Goal: Information Seeking & Learning: Learn about a topic

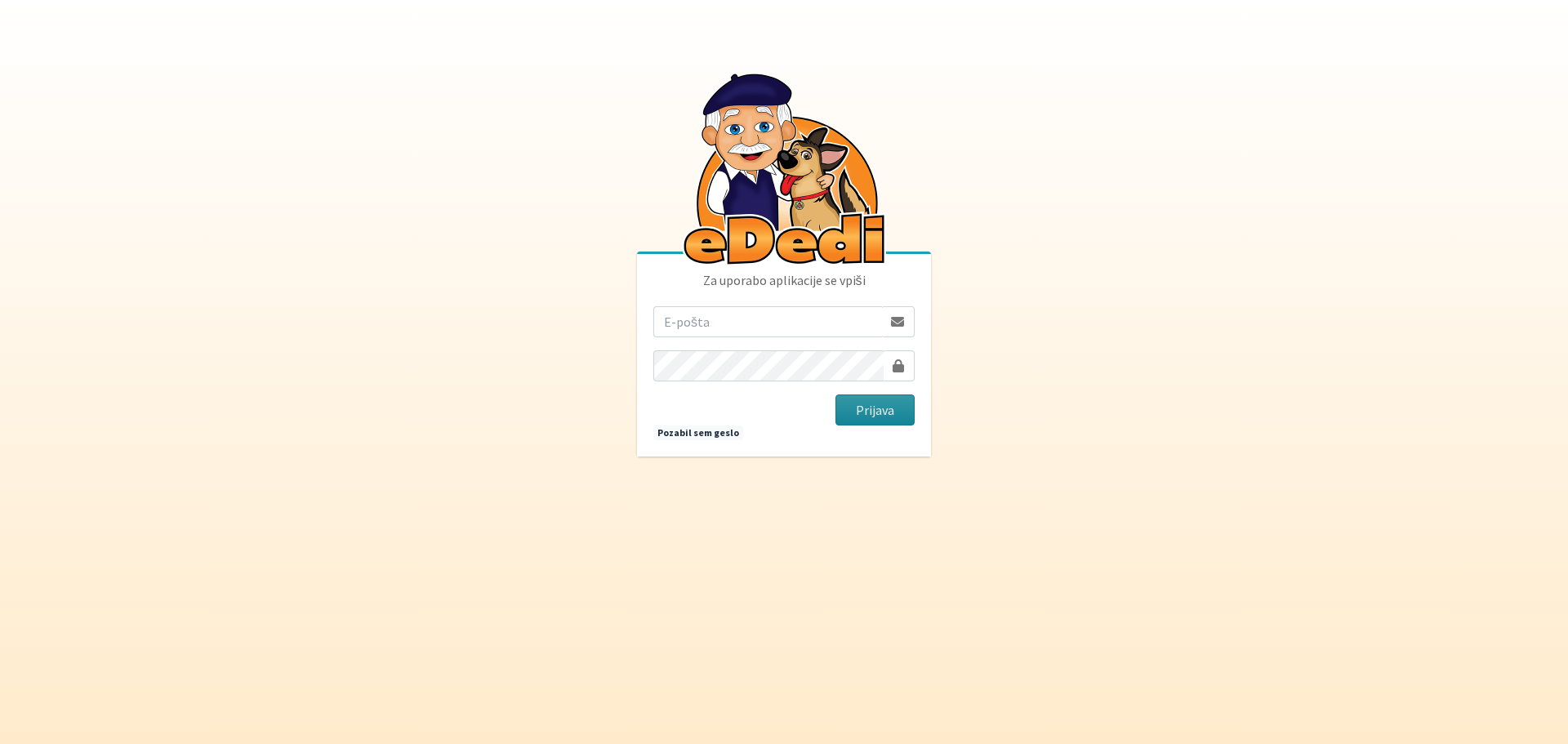
type input "[EMAIL_ADDRESS][PERSON_NAME][DOMAIN_NAME]"
click at [861, 414] on button "Prijava" at bounding box center [875, 410] width 80 height 31
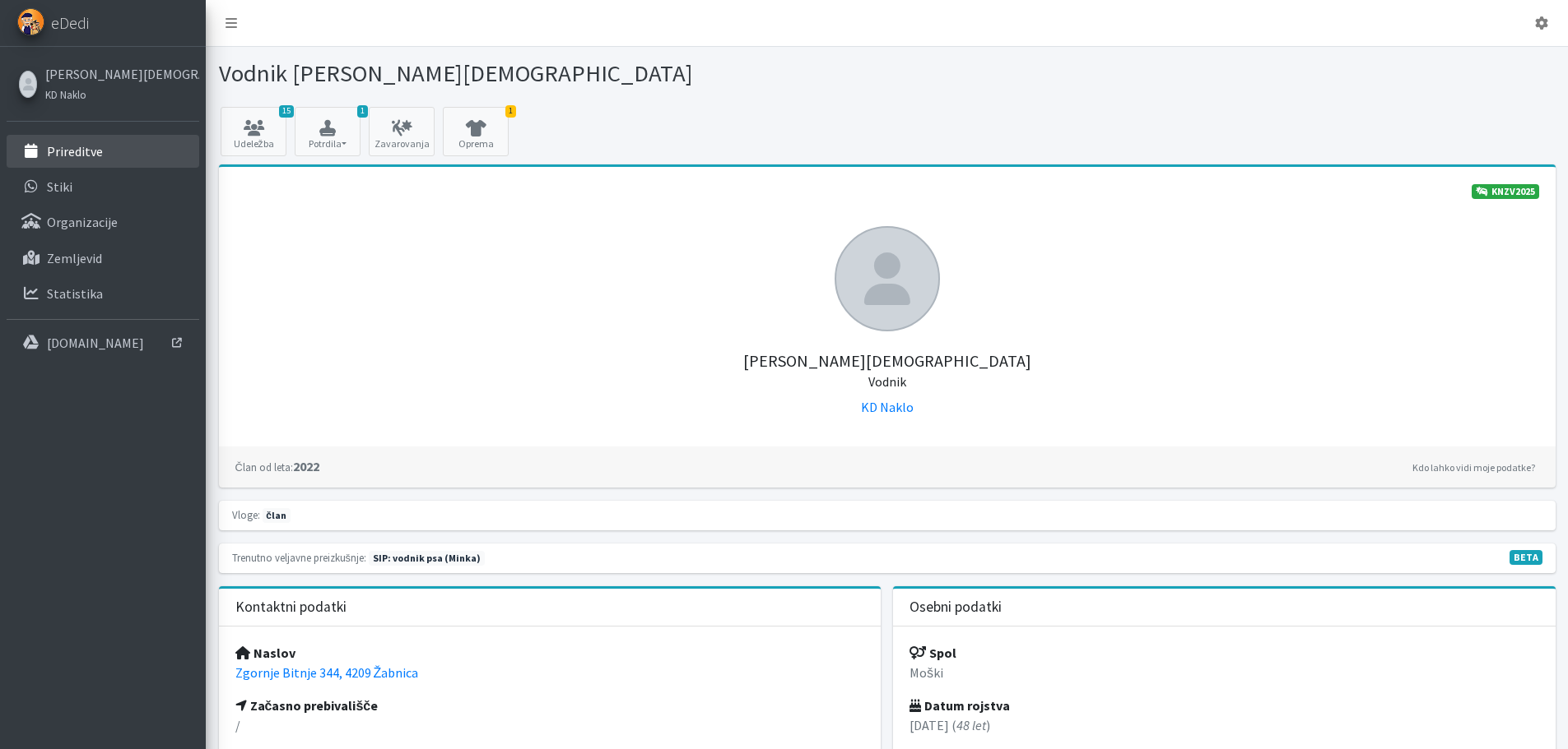
click at [78, 153] on p "Prireditve" at bounding box center [75, 151] width 56 height 16
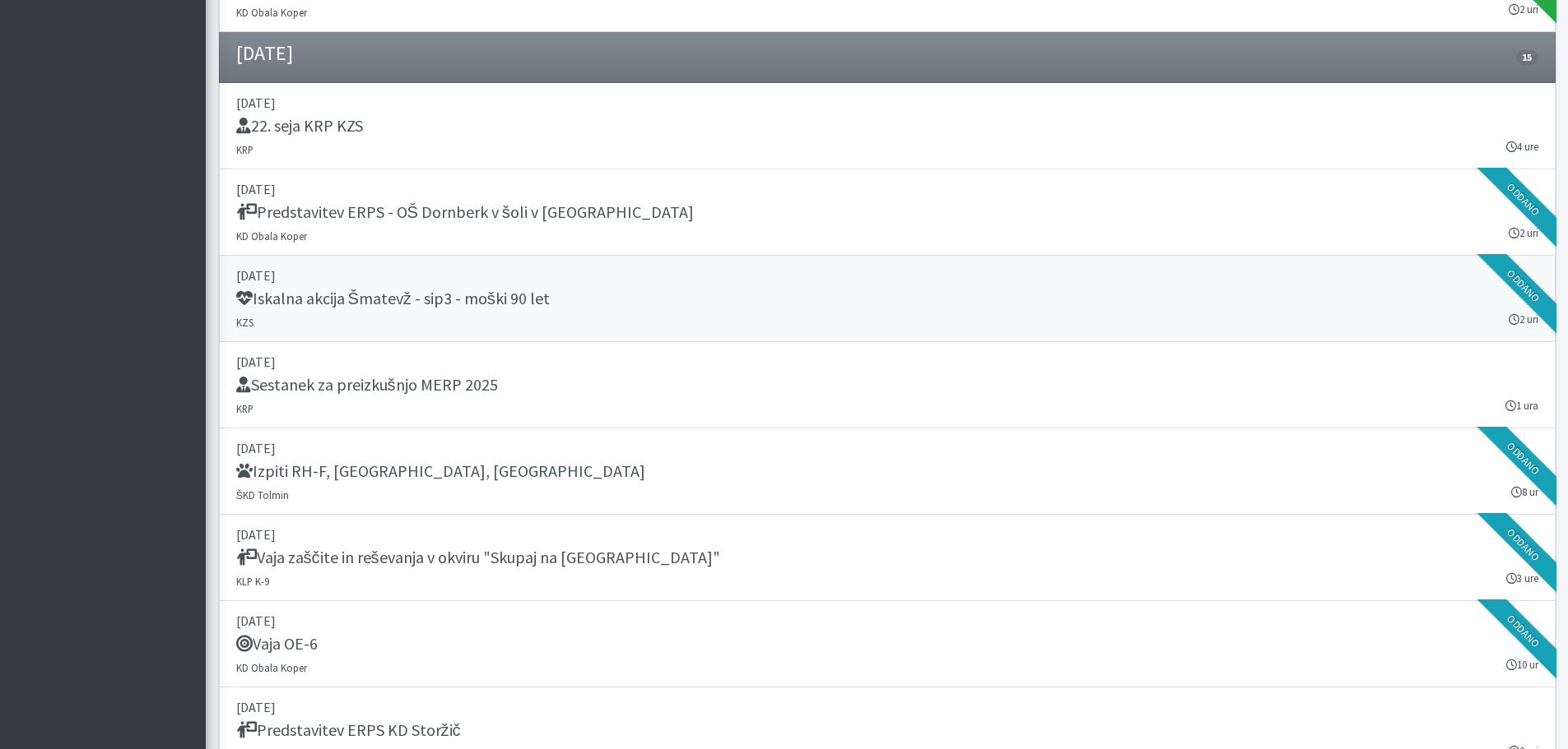
scroll to position [1331, 0]
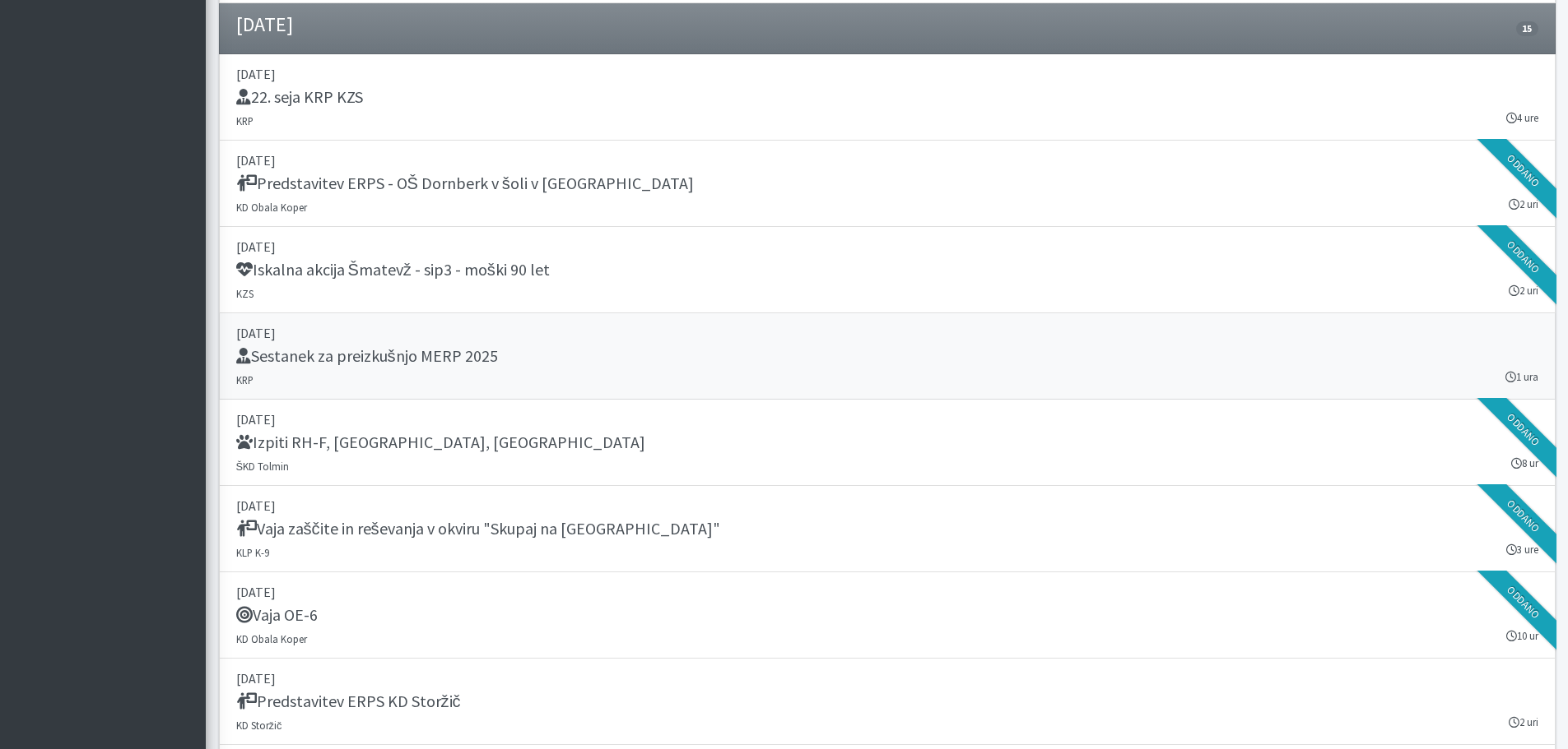
click at [483, 354] on h5 "Sestanek za preizkušnjo MERP 2025" at bounding box center [367, 355] width 262 height 20
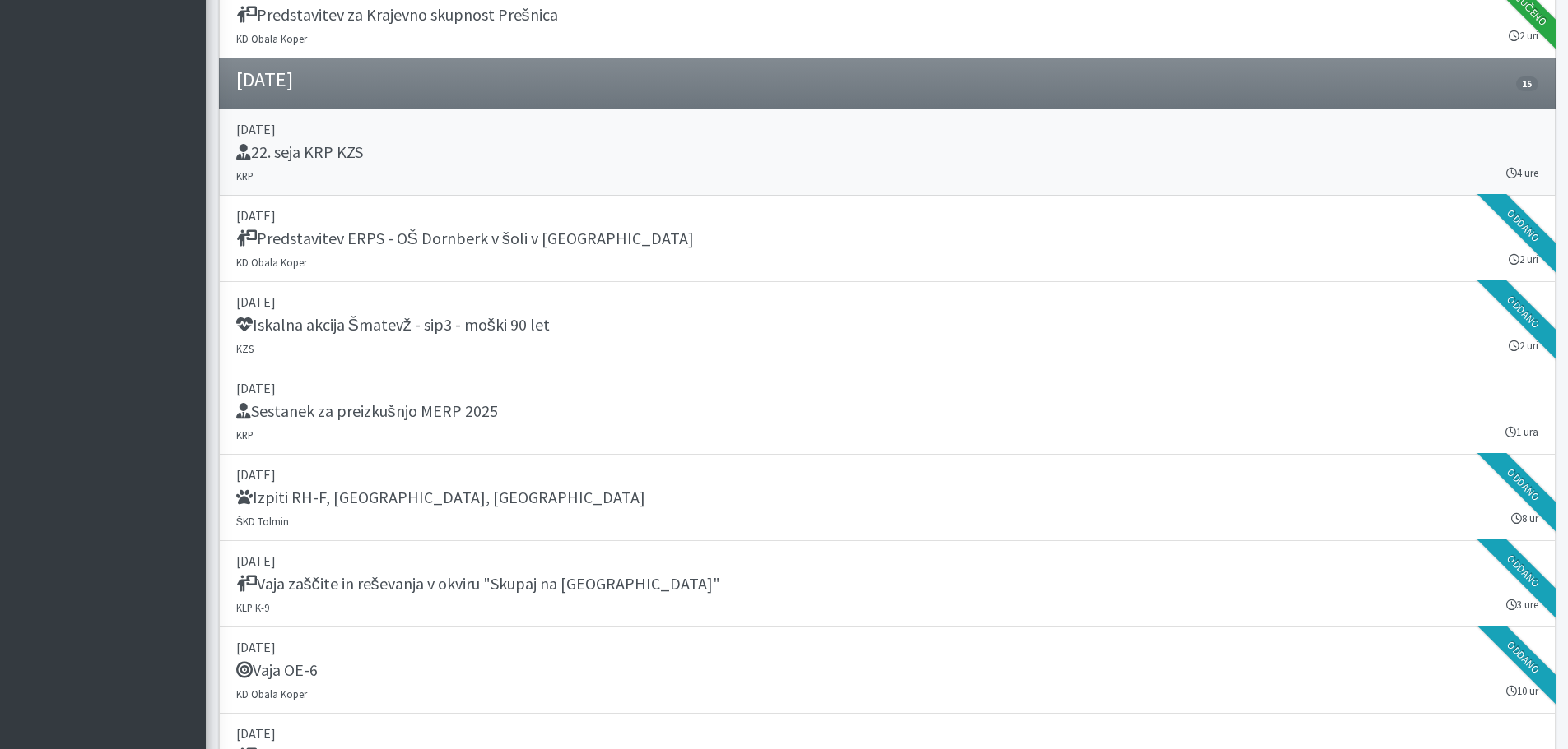
scroll to position [1248, 0]
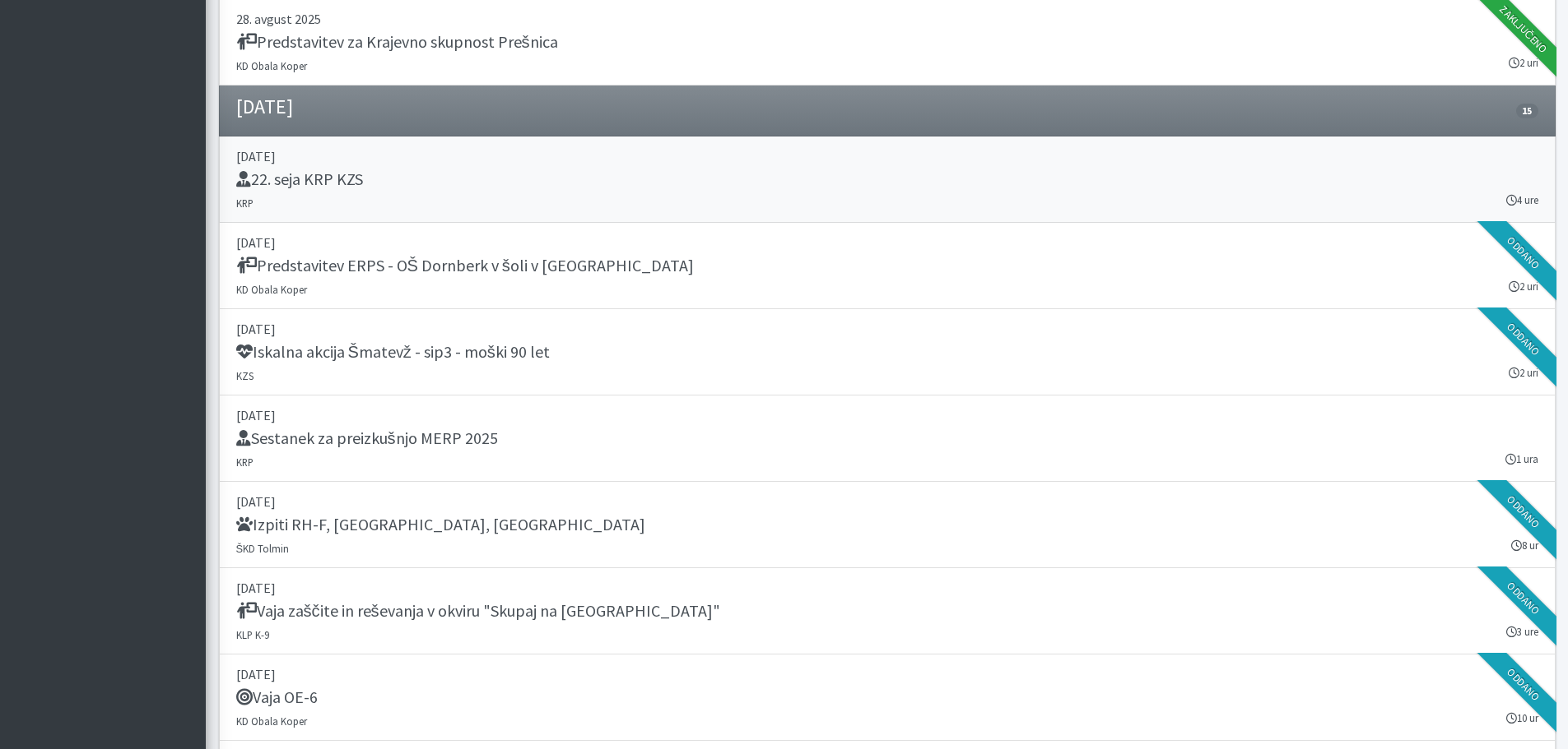
click at [349, 176] on h5 "22. seja KRP KZS" at bounding box center [299, 179] width 127 height 20
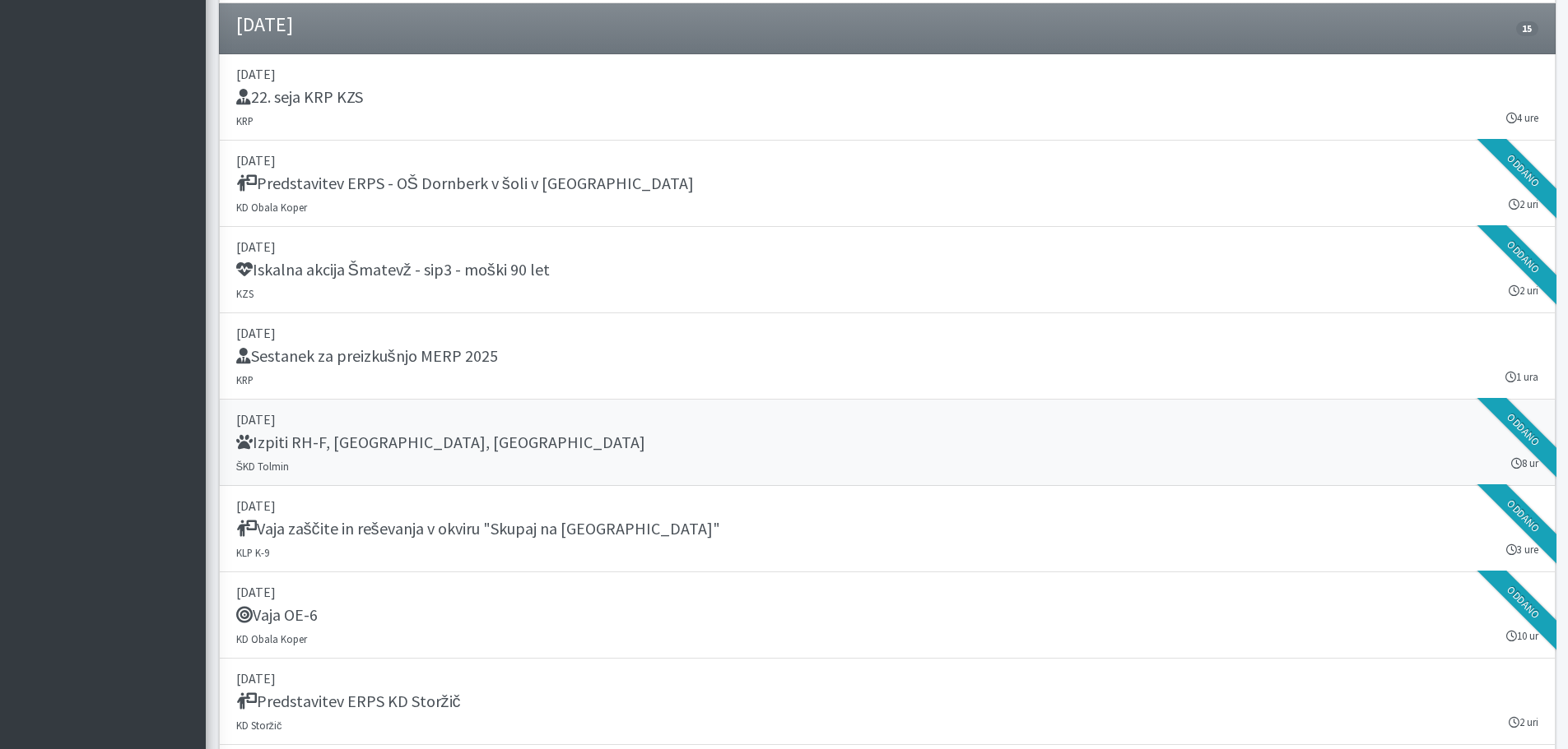
scroll to position [1413, 0]
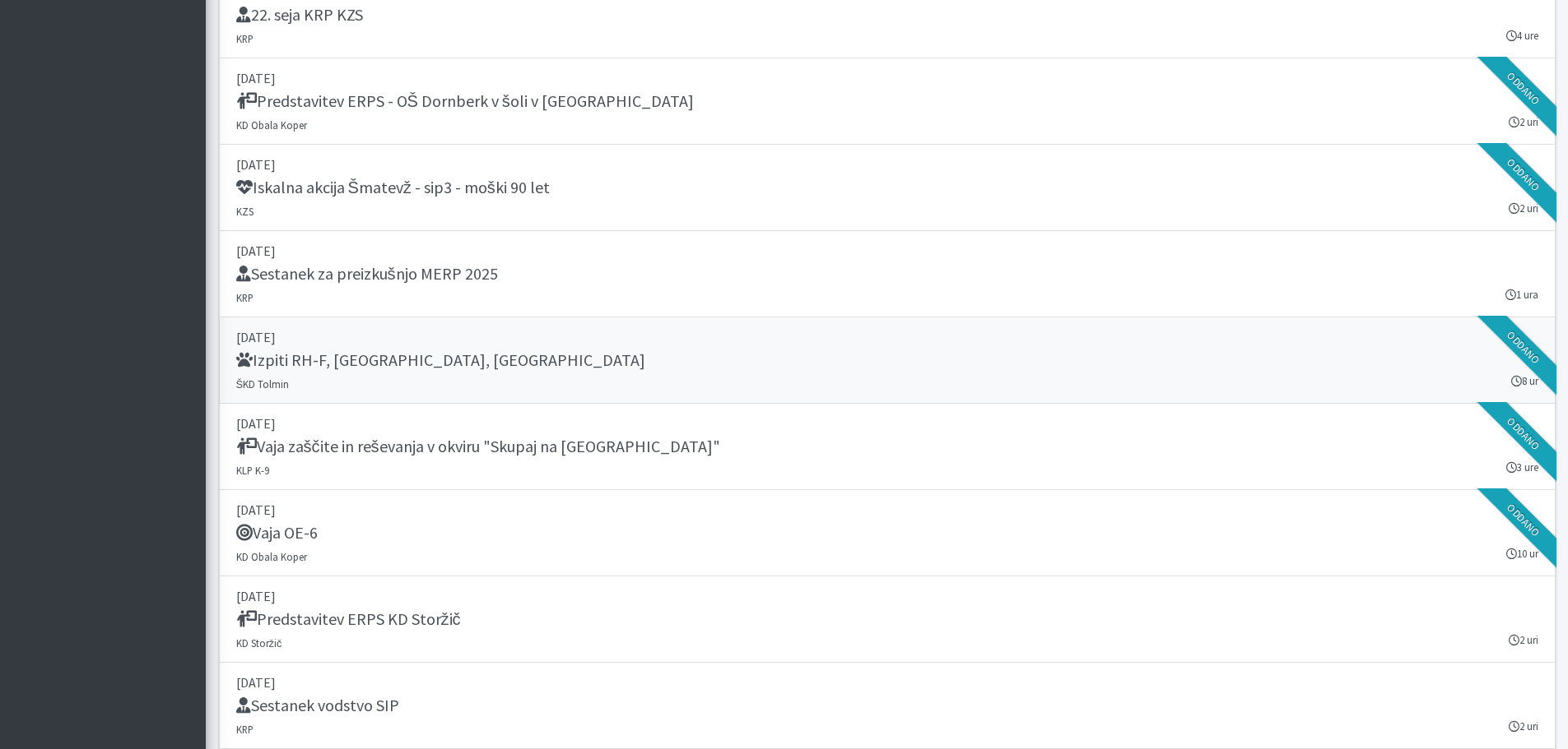
click at [344, 365] on h5 "Izpiti RH-F, FL, MT" at bounding box center [441, 360] width 409 height 20
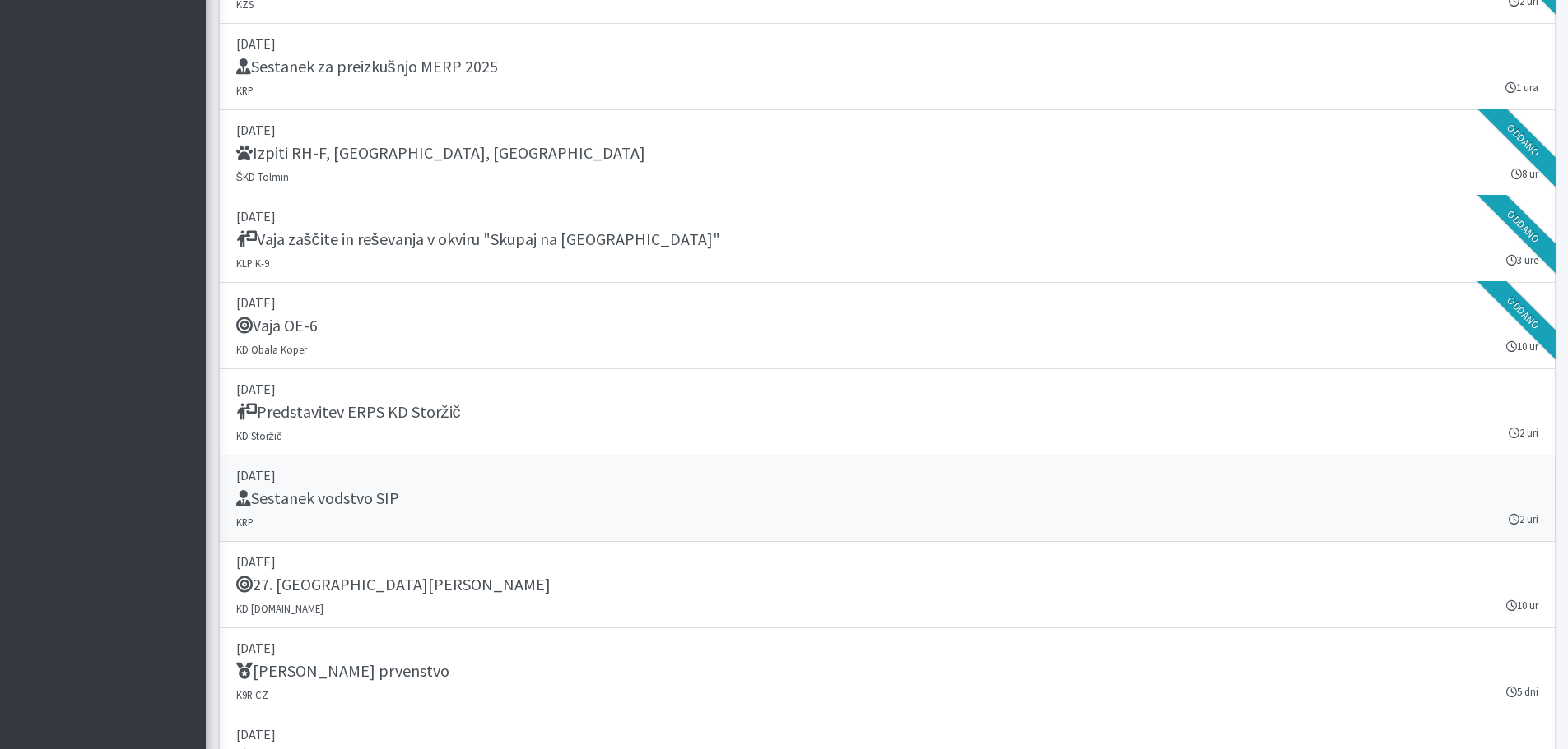
scroll to position [1660, 0]
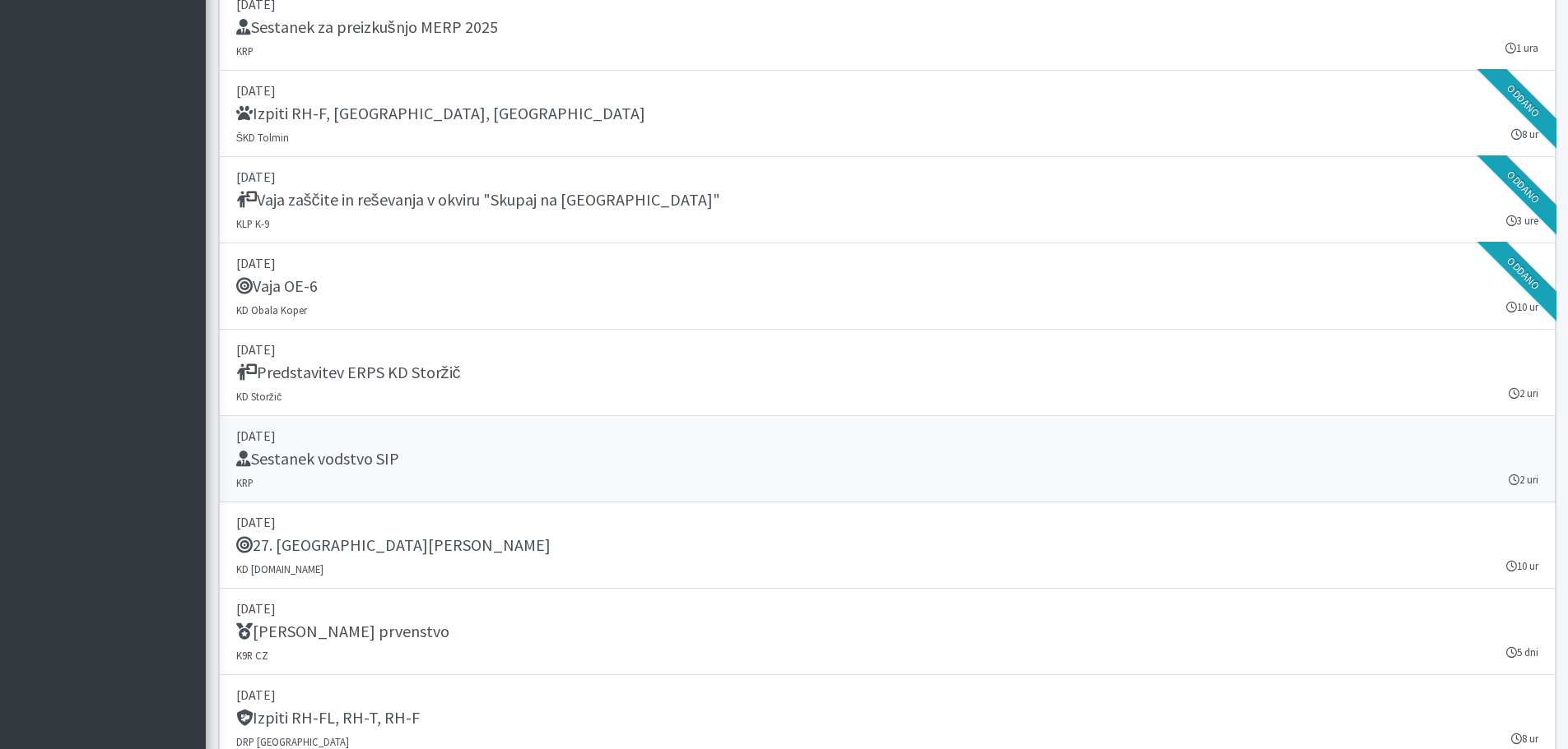
click at [387, 465] on h5 "Sestanek vodstvo SIP" at bounding box center [317, 458] width 163 height 20
click at [431, 372] on h5 "Predstavitev ERPS KD Storžič" at bounding box center [348, 372] width 224 height 20
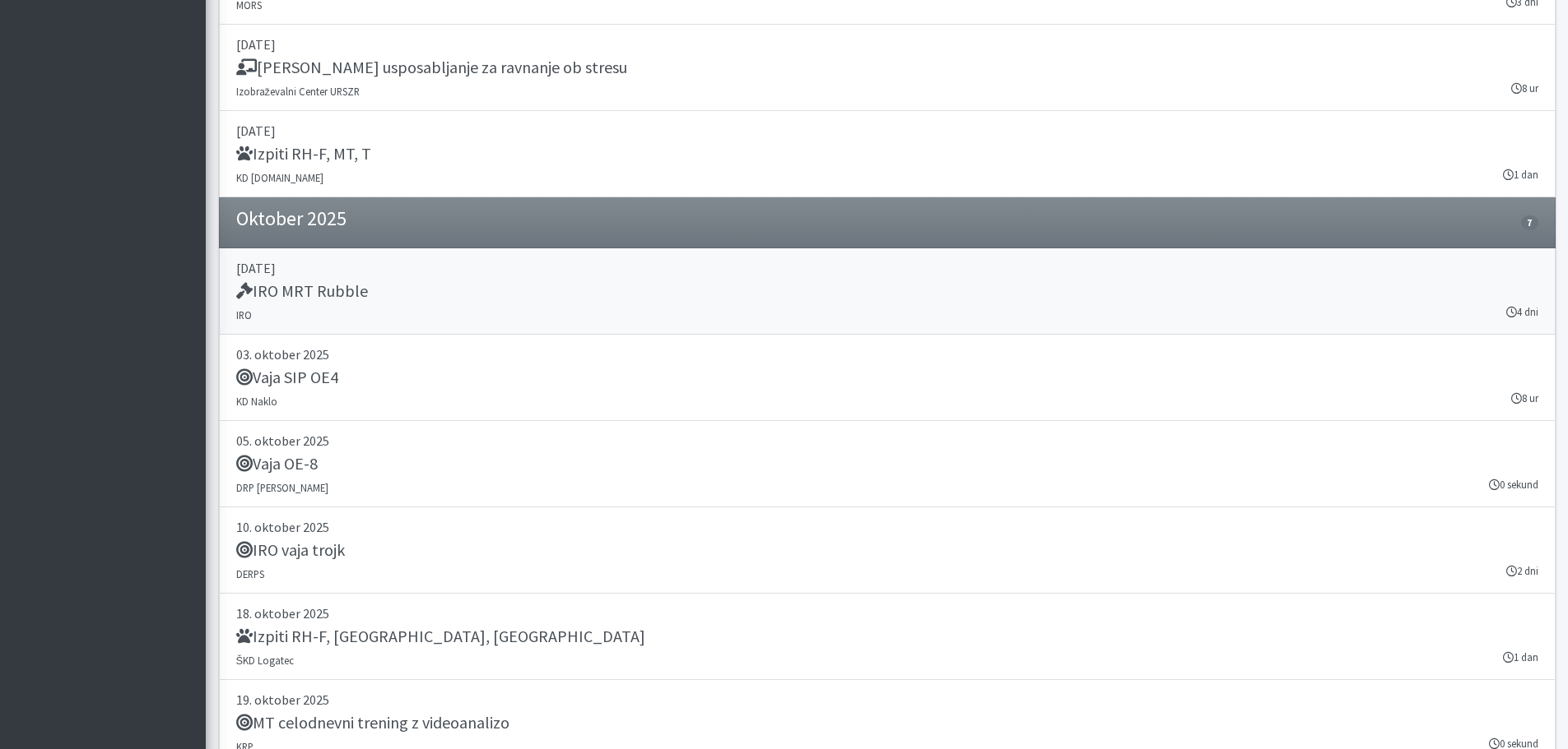
scroll to position [2482, 0]
click at [343, 285] on h5 "IRO MRT Rubble" at bounding box center [302, 291] width 131 height 20
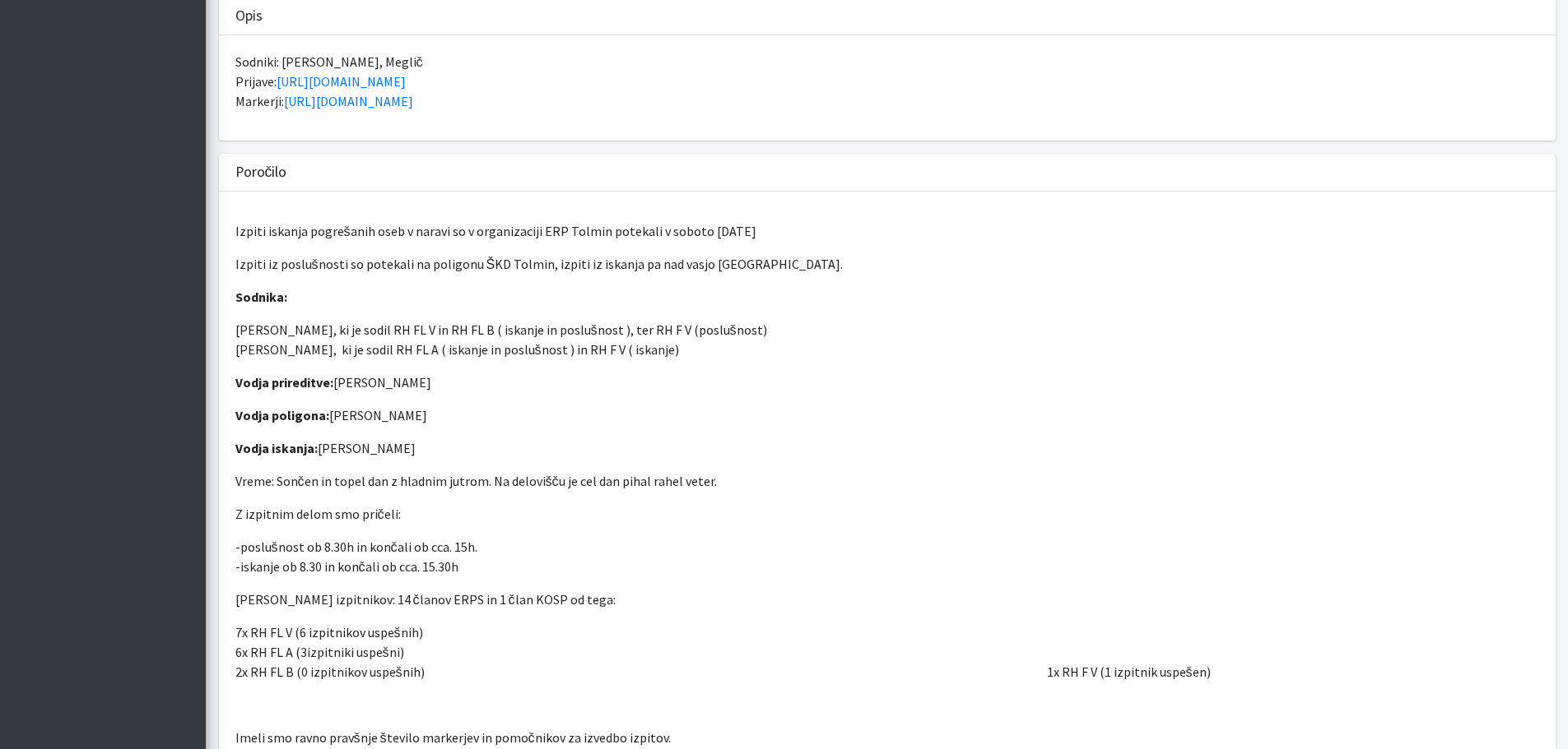
scroll to position [576, 0]
